Goal: Information Seeking & Learning: Check status

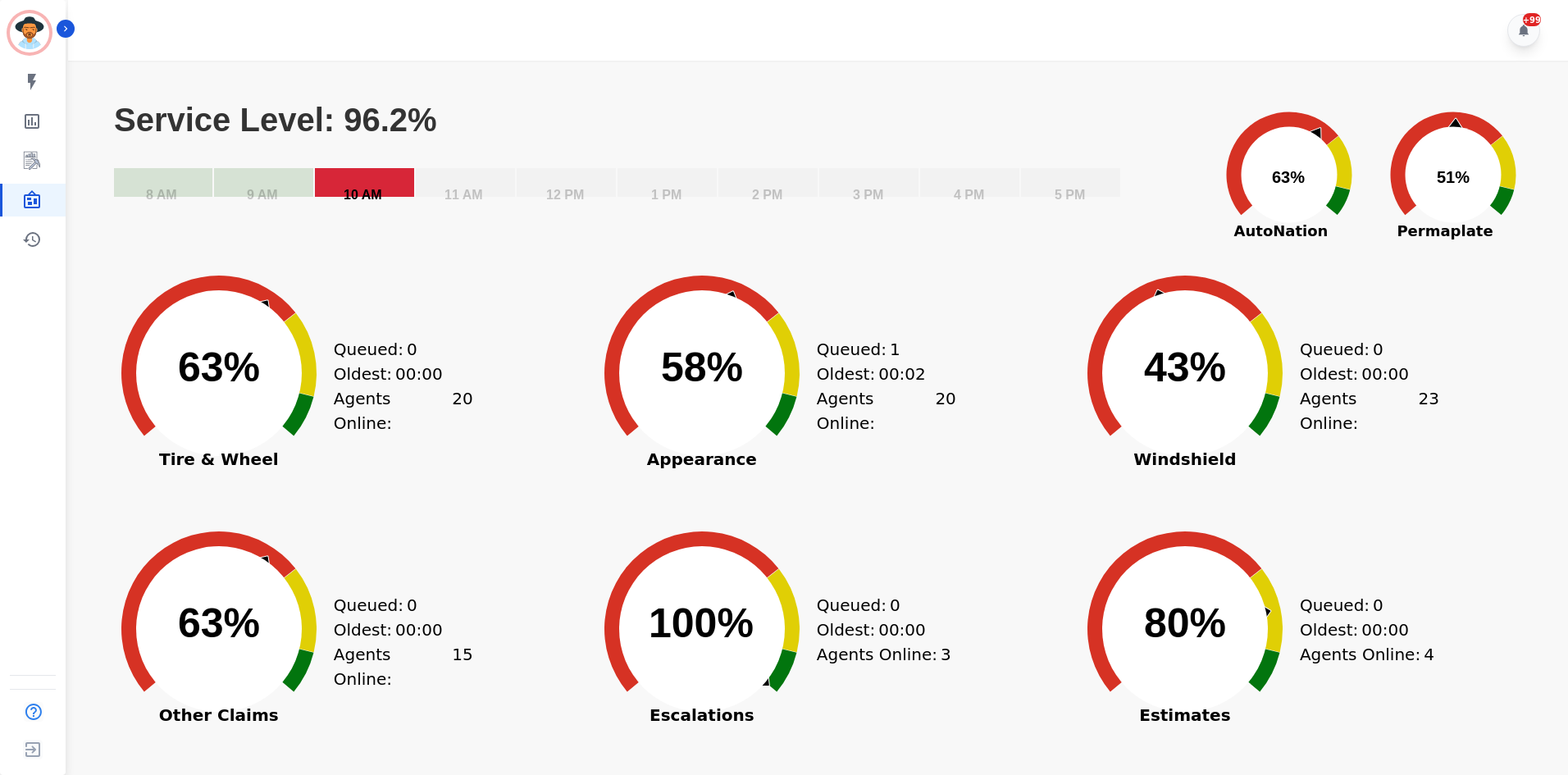
click at [389, 188] on rect "Service Level: 96.2%" at bounding box center [364, 182] width 99 height 28
click at [245, 188] on rect "Service Level: 96.2%" at bounding box center [263, 182] width 99 height 28
click at [408, 179] on rect "Service Level: 96.2%" at bounding box center [364, 182] width 99 height 28
click at [1072, 178] on rect "Service Level: 96.2%" at bounding box center [1070, 182] width 99 height 28
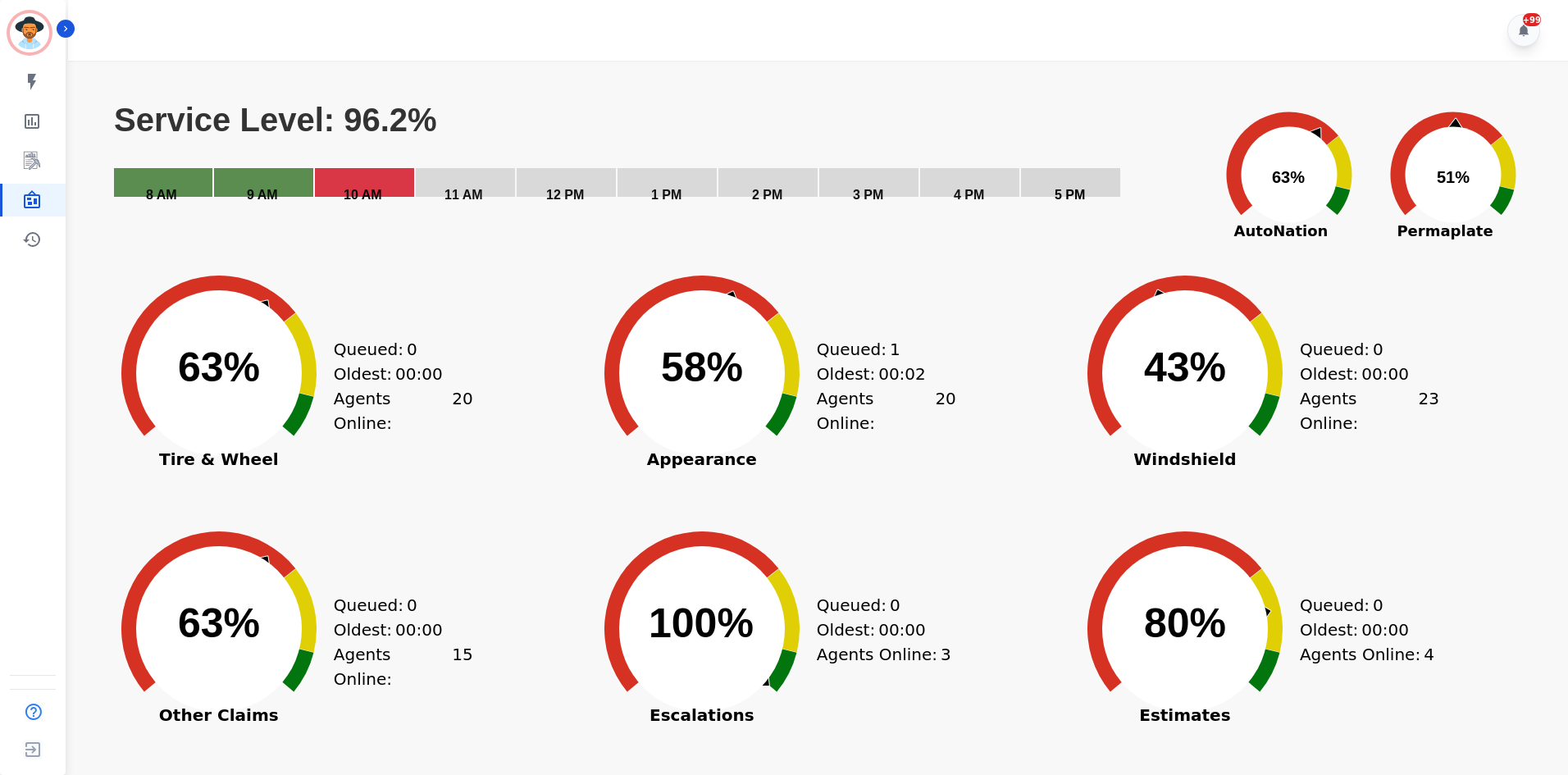
click at [1289, 126] on icon at bounding box center [1281, 163] width 113 height 104
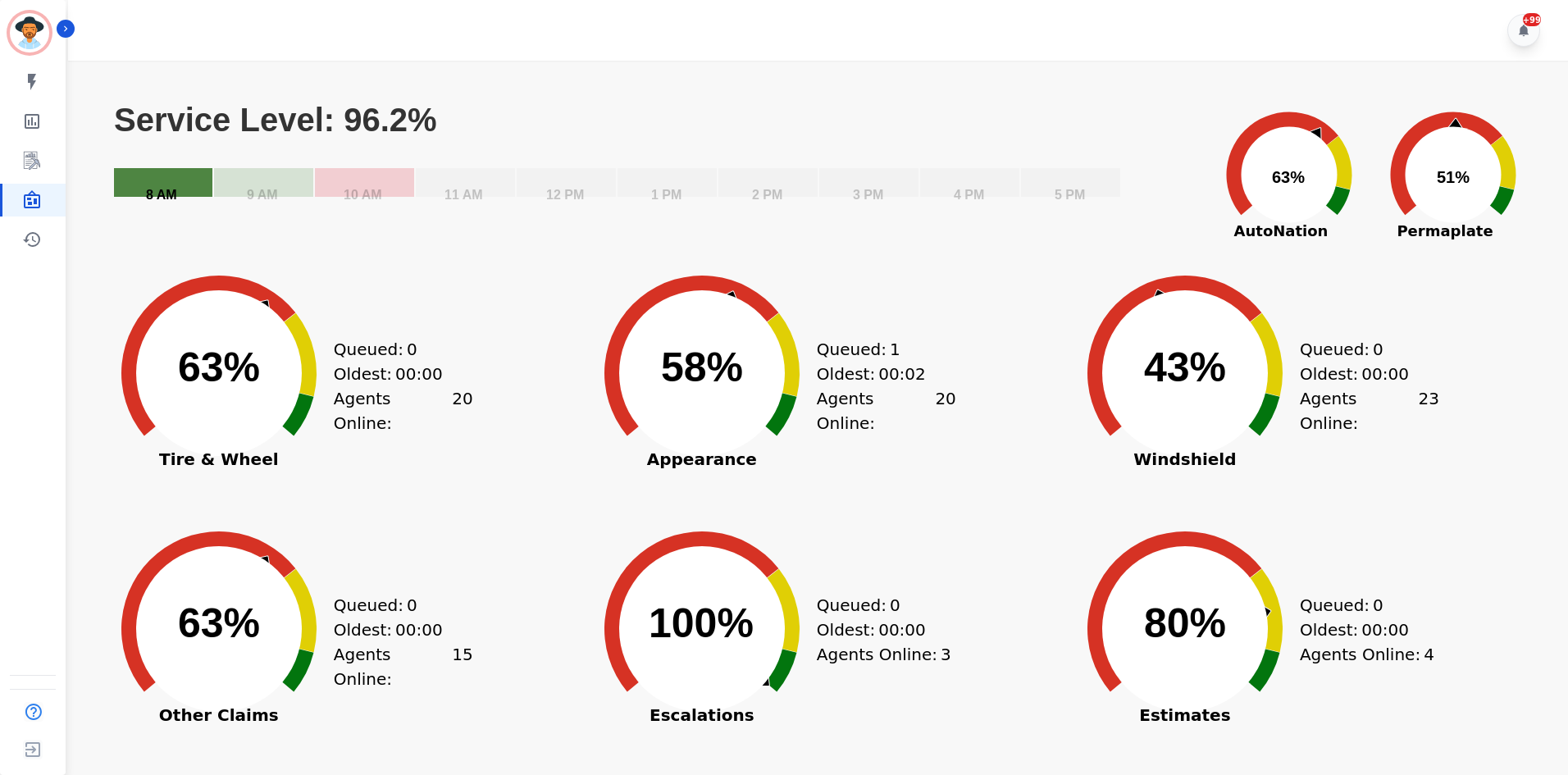
drag, startPoint x: 203, startPoint y: 195, endPoint x: 299, endPoint y: 189, distance: 96.2
click at [204, 195] on rect "Service Level: 96.2%" at bounding box center [162, 182] width 99 height 28
drag, startPoint x: 450, startPoint y: 183, endPoint x: 533, endPoint y: 183, distance: 83.0
click at [467, 183] on rect "Service Level: 96.2%" at bounding box center [465, 182] width 99 height 28
drag, startPoint x: 533, startPoint y: 183, endPoint x: 543, endPoint y: 187, distance: 10.8
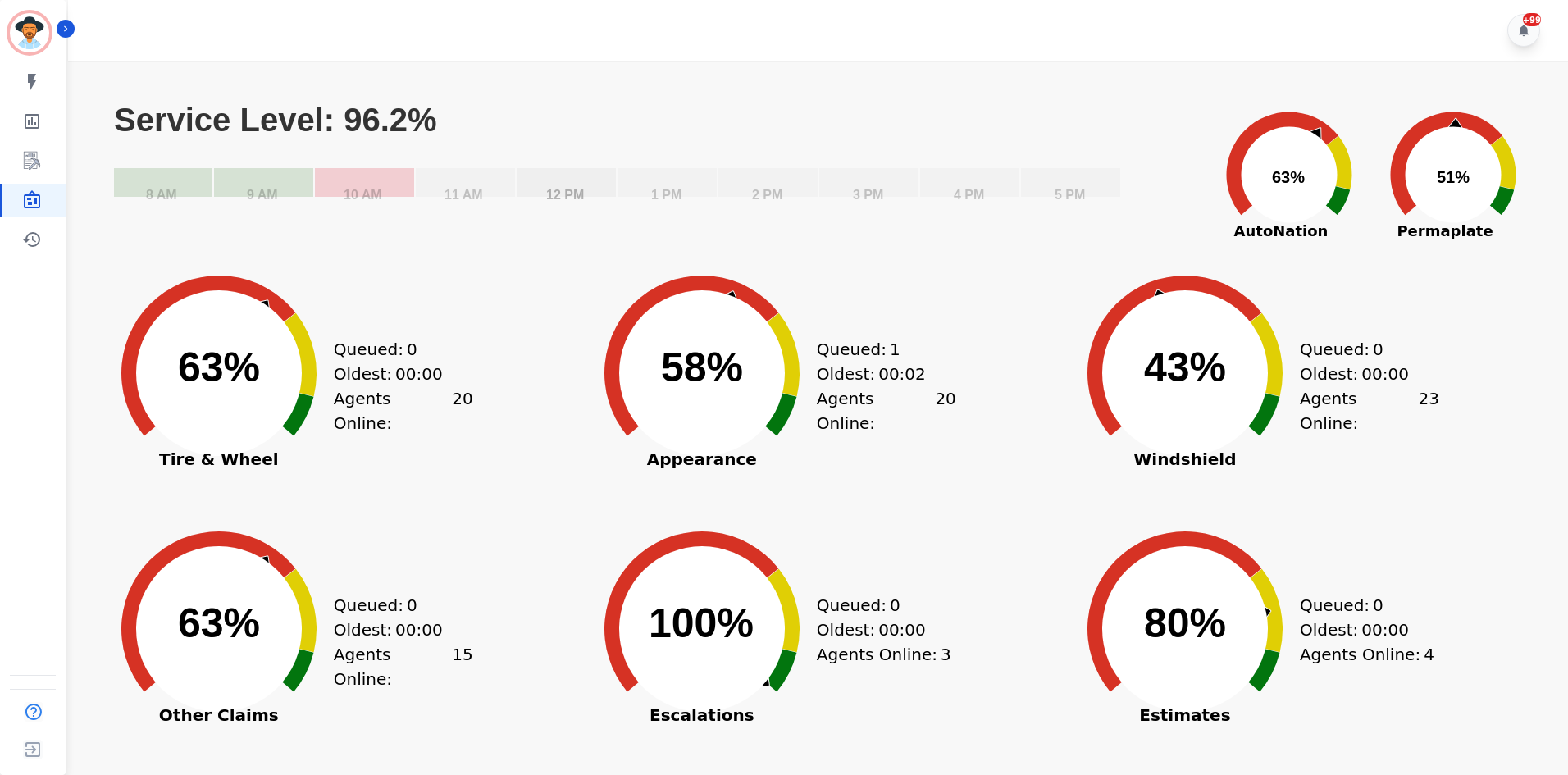
click at [534, 183] on rect "Service Level: 96.2%" at bounding box center [566, 182] width 99 height 28
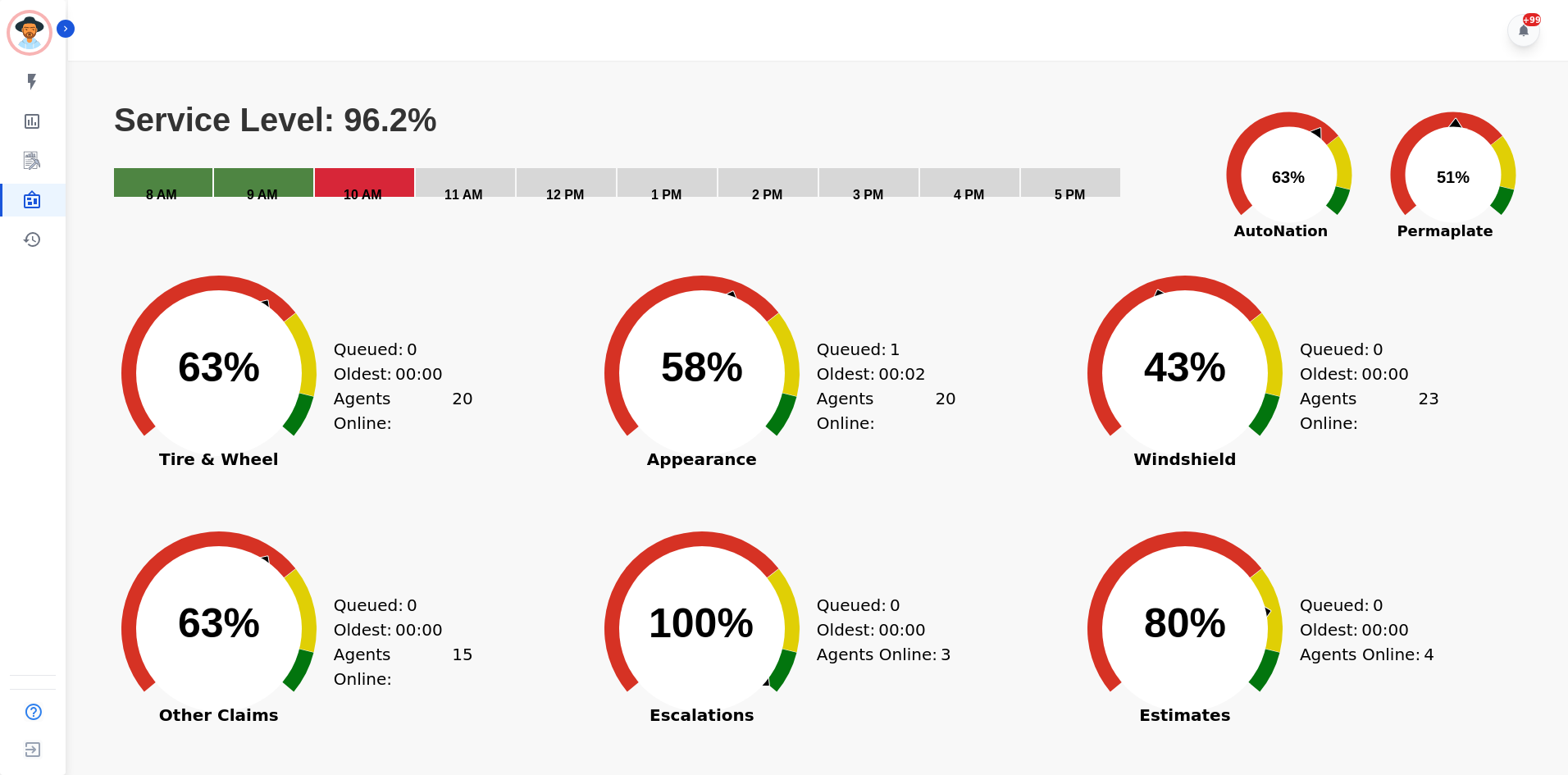
click at [793, 404] on icon at bounding box center [781, 414] width 33 height 43
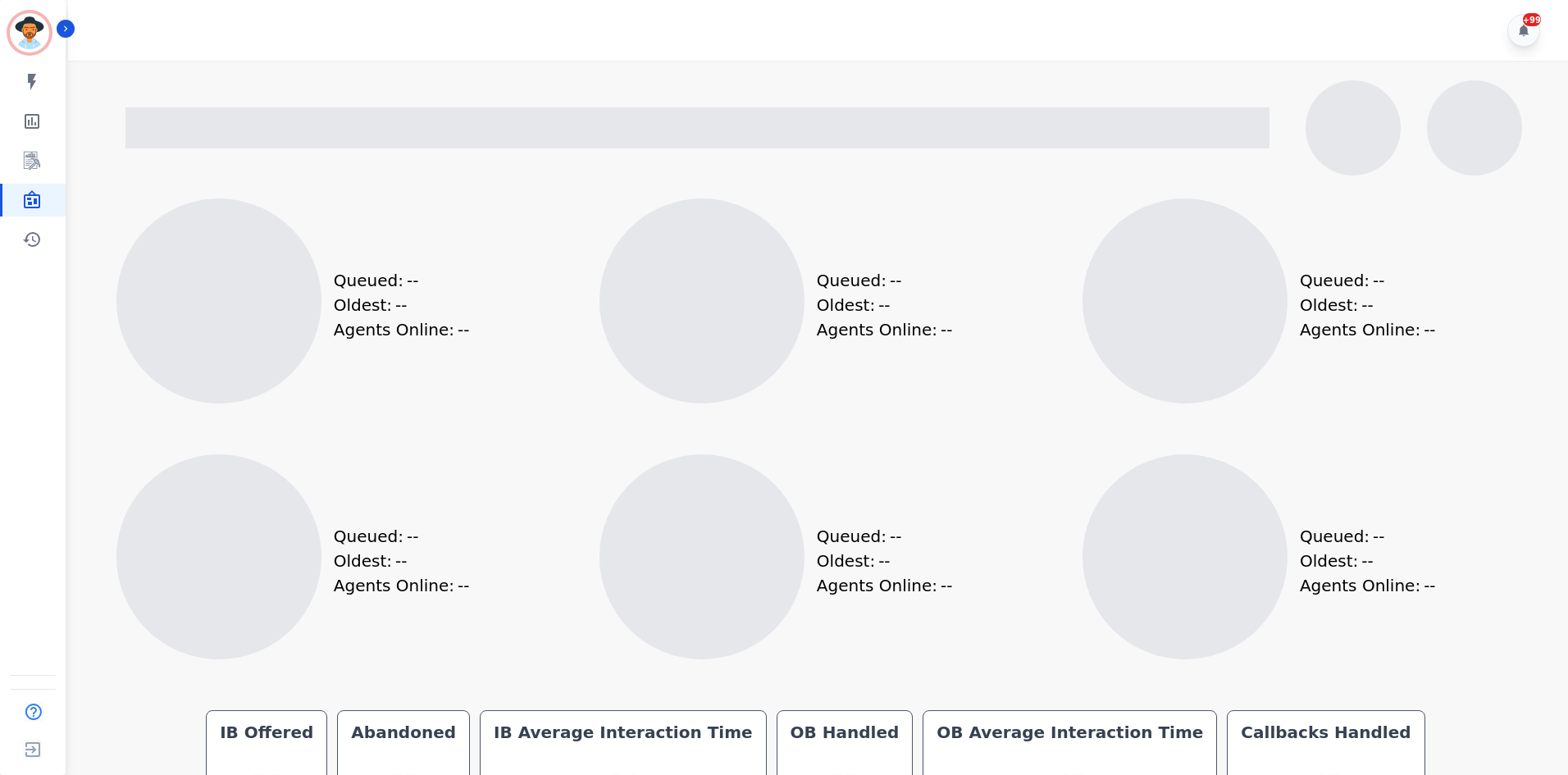
click at [333, 145] on div at bounding box center [823, 127] width 1422 height 95
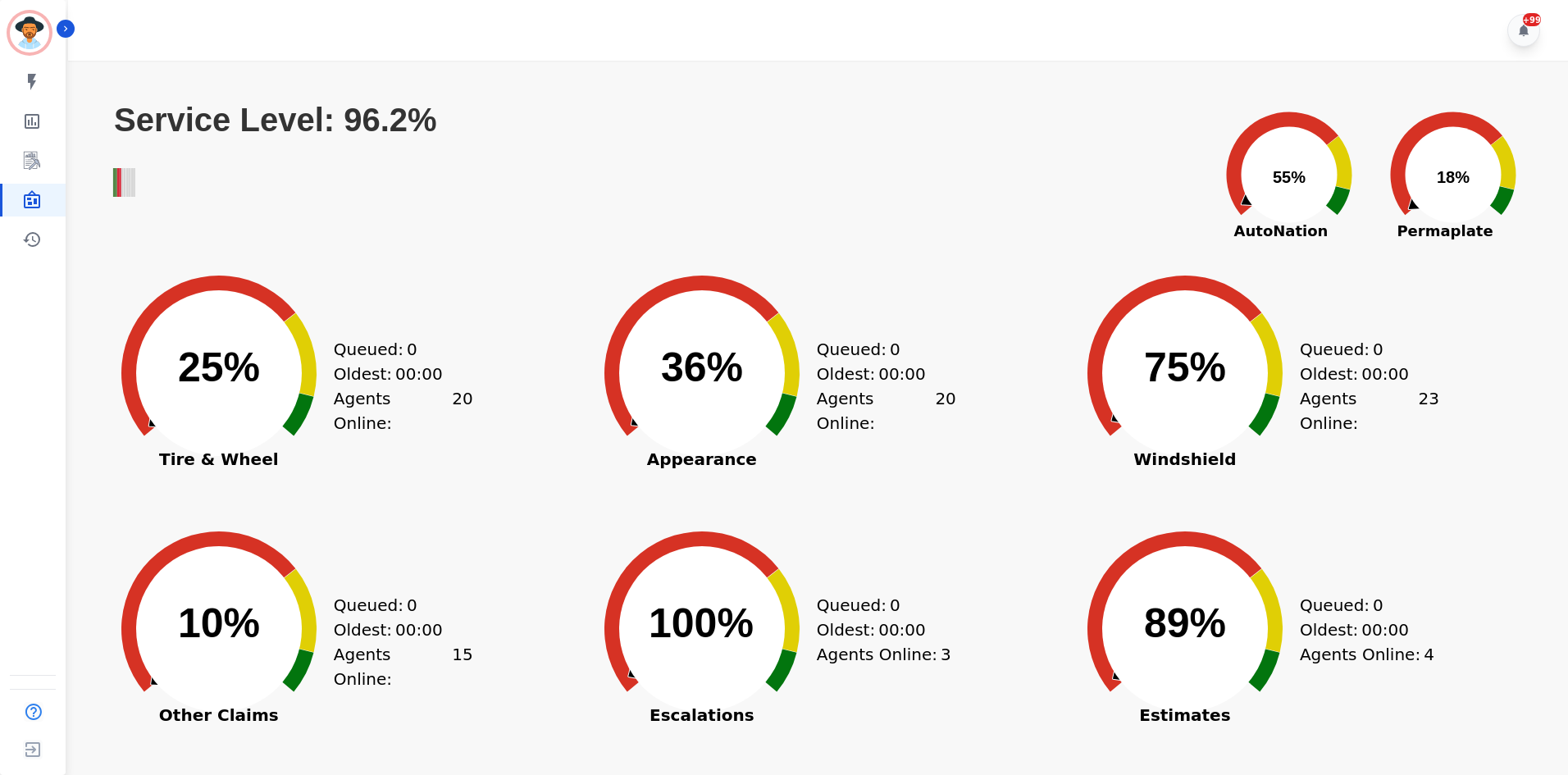
click at [338, 134] on text "Service Level: 96.2%" at bounding box center [275, 119] width 323 height 36
